Goal: Transaction & Acquisition: Download file/media

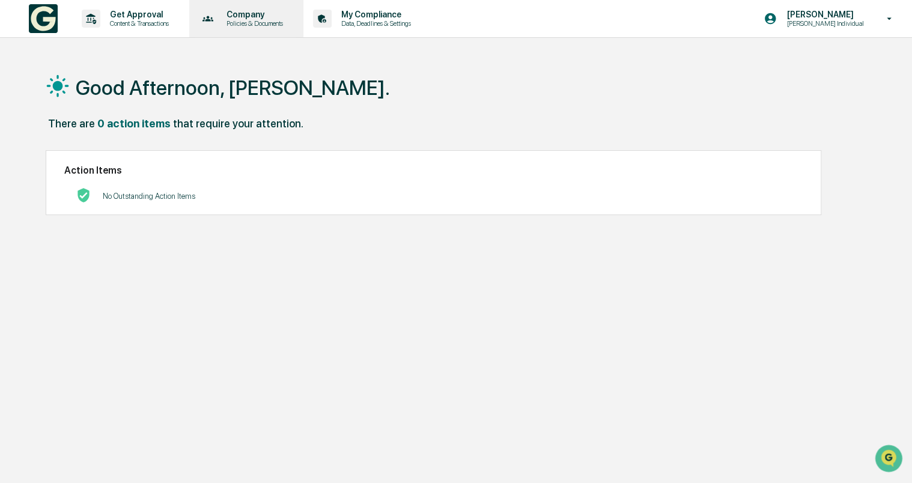
click at [266, 11] on p "Company" at bounding box center [253, 15] width 72 height 10
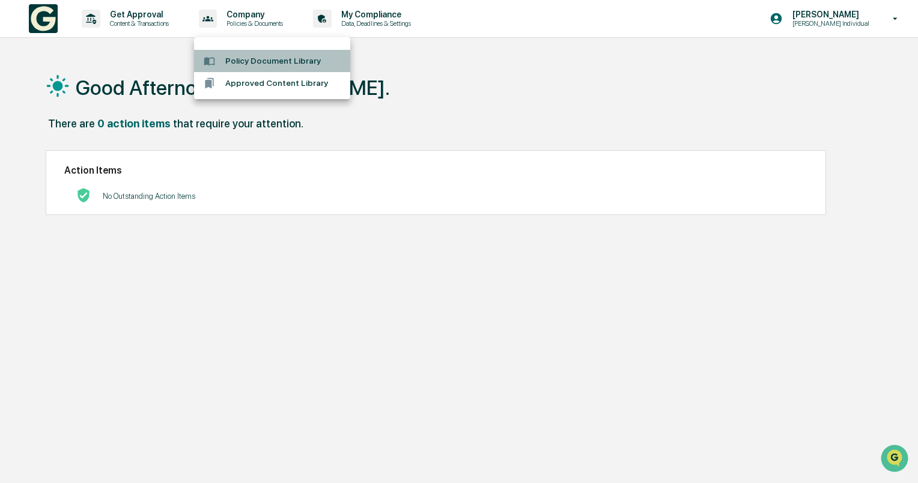
click at [270, 58] on li "Policy Document Library" at bounding box center [272, 61] width 156 height 22
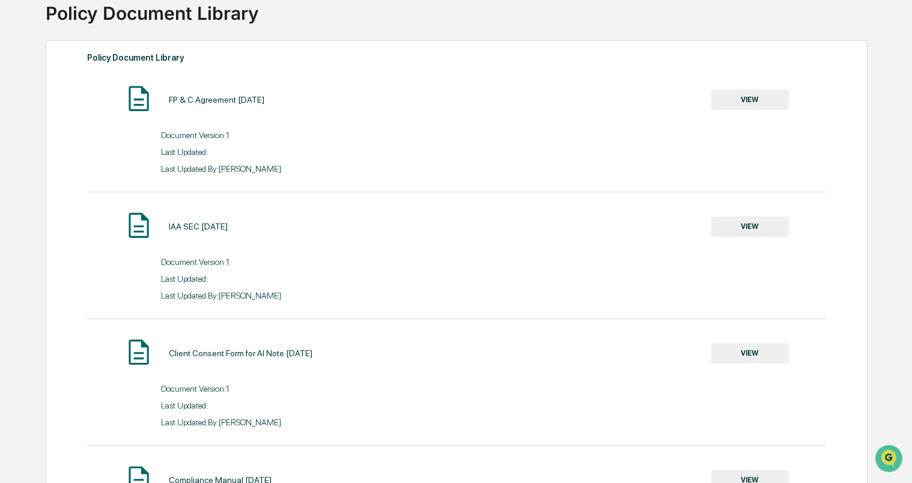
scroll to position [120, 0]
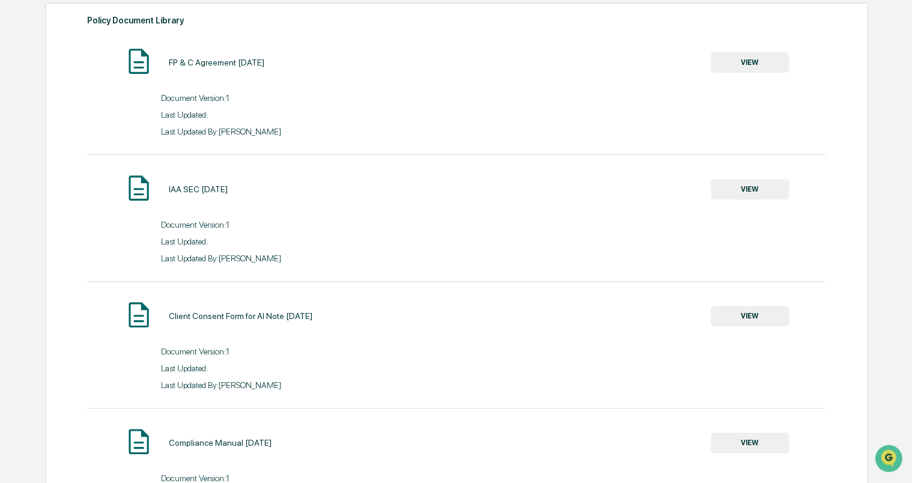
click at [746, 188] on button "VIEW" at bounding box center [749, 189] width 78 height 20
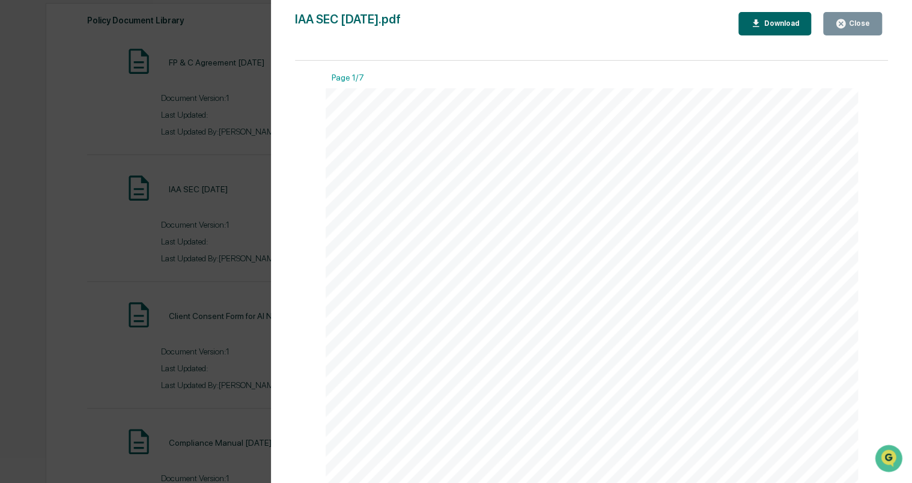
click at [785, 23] on div "Download" at bounding box center [780, 23] width 38 height 8
click at [856, 17] on button "Close" at bounding box center [852, 23] width 59 height 23
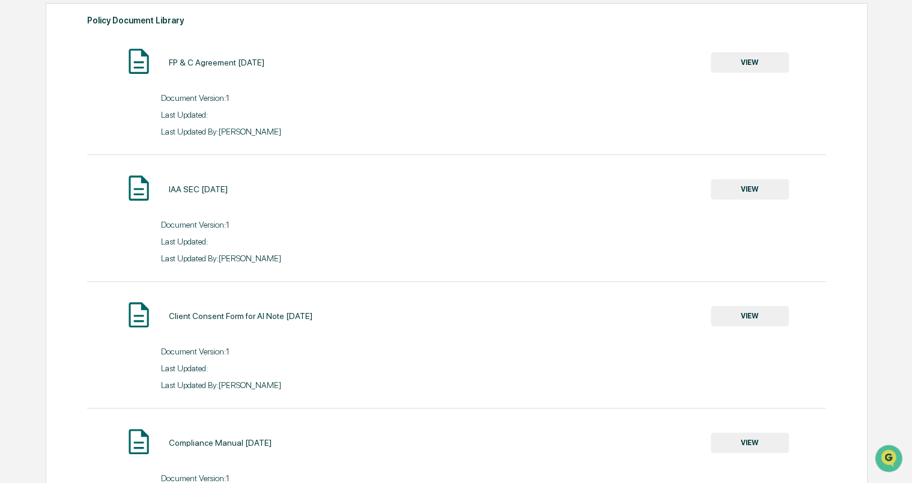
click at [749, 322] on button "VIEW" at bounding box center [749, 316] width 78 height 20
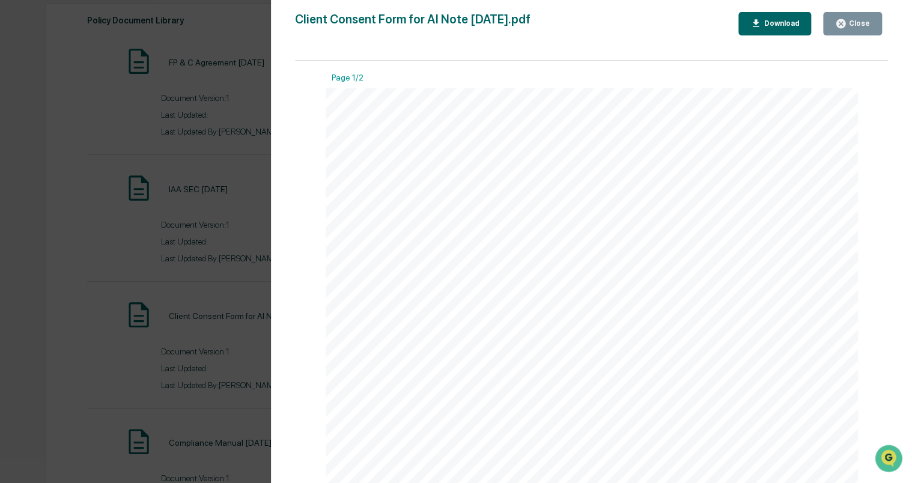
click at [780, 23] on div "Download" at bounding box center [780, 23] width 38 height 8
